Goal: Find specific page/section: Find specific page/section

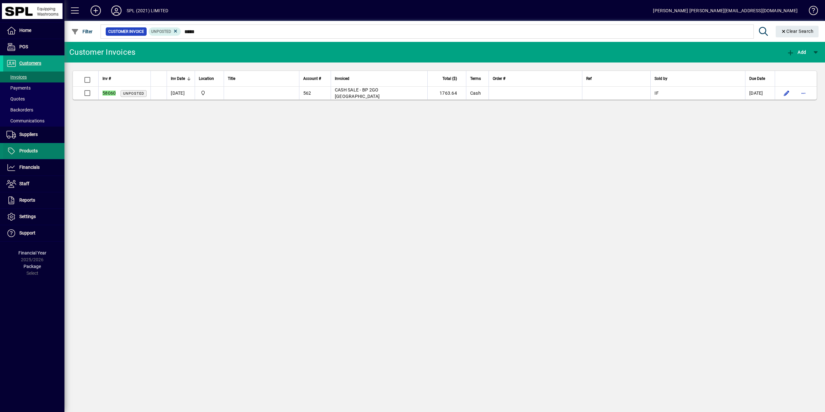
click at [33, 151] on span "Products" at bounding box center [28, 150] width 18 height 5
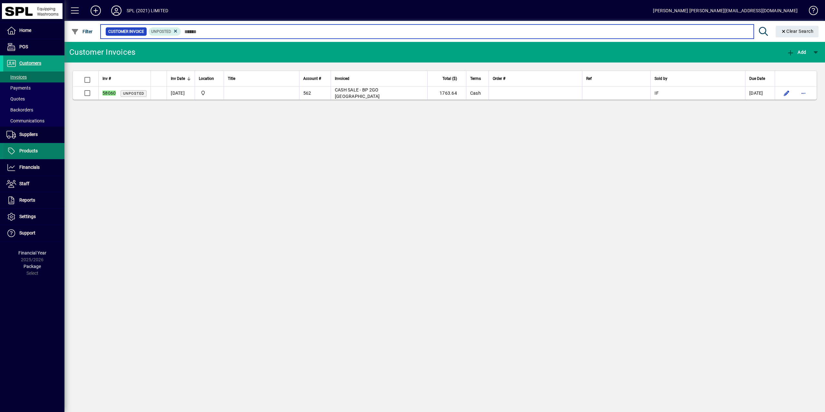
scroll to position [775, 0]
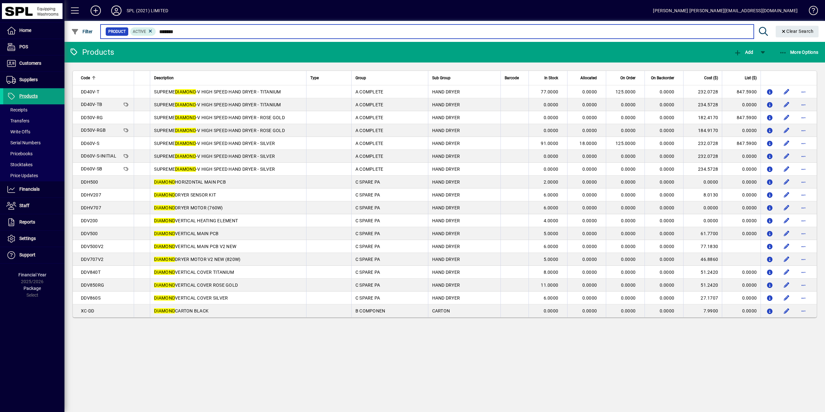
type input "*******"
